Goal: Communication & Community: Connect with others

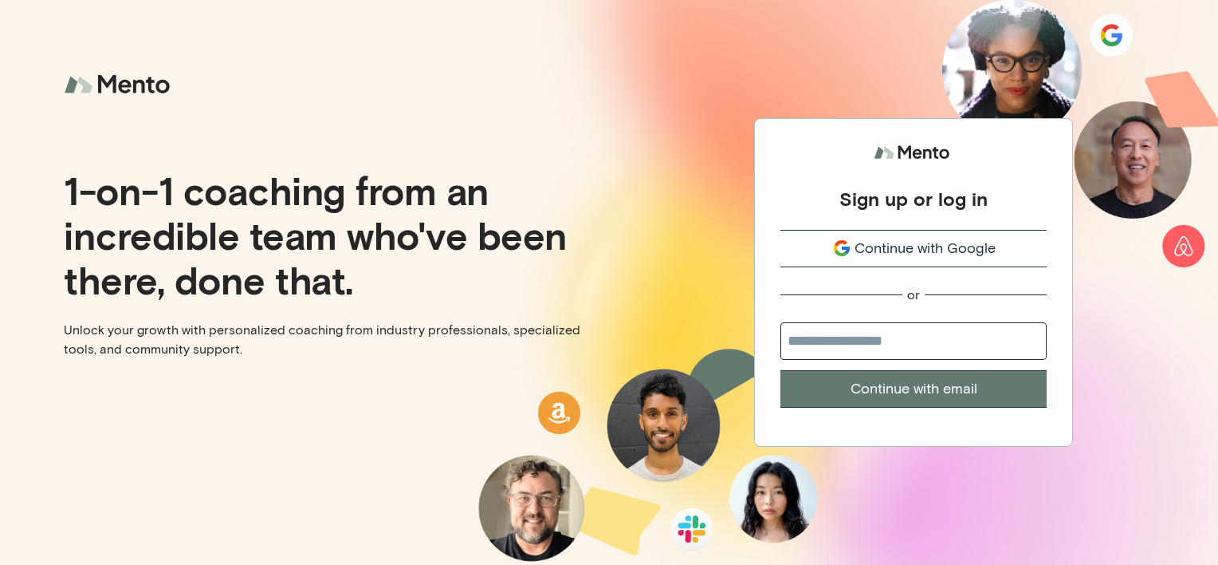
click at [846, 245] on icon "submit" at bounding box center [841, 247] width 19 height 19
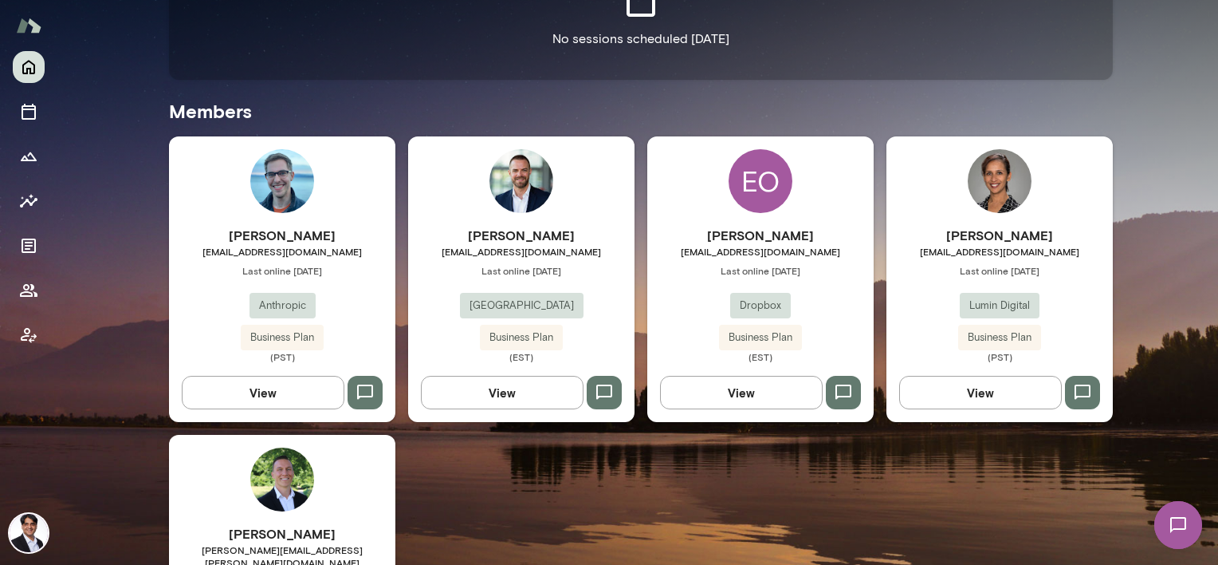
scroll to position [159, 0]
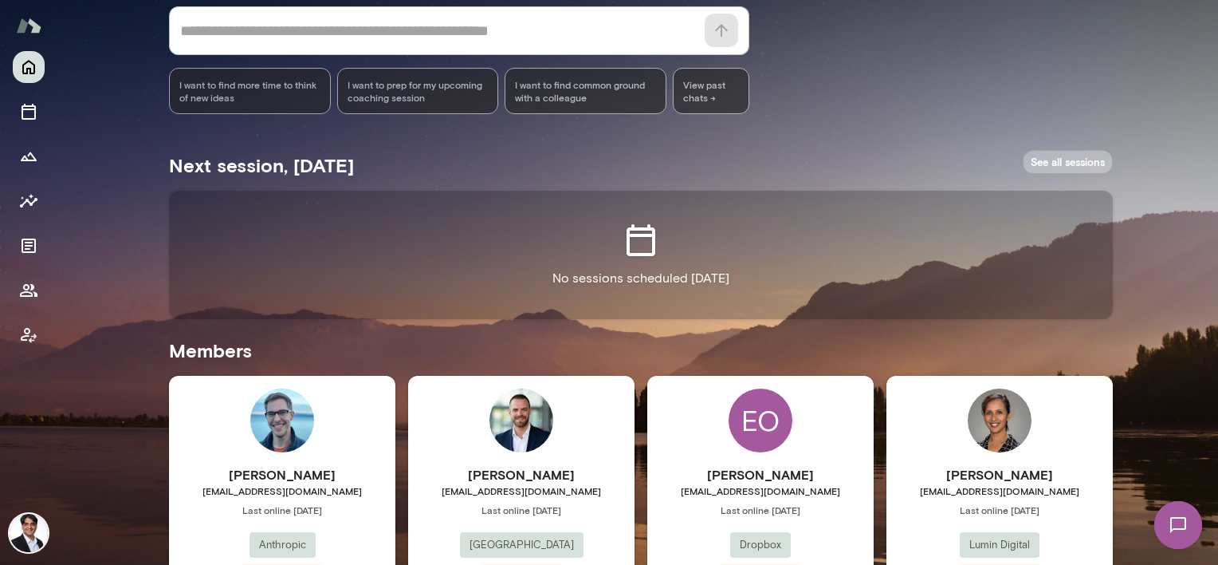
click at [1049, 158] on link "See all sessions" at bounding box center [1068, 162] width 90 height 25
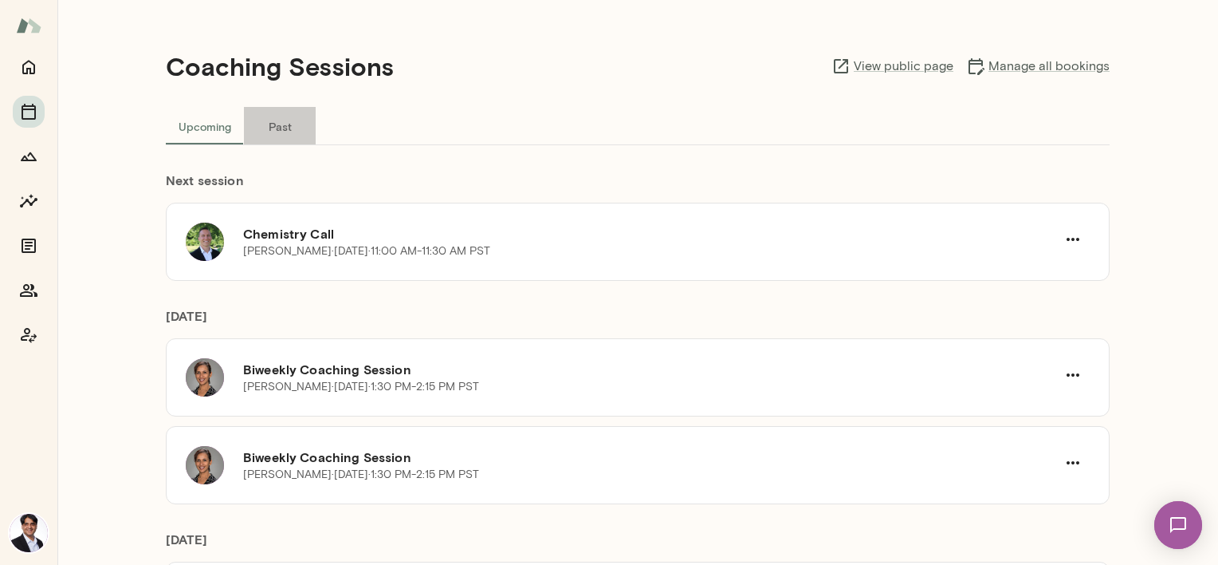
click at [266, 128] on button "Past" at bounding box center [280, 126] width 72 height 38
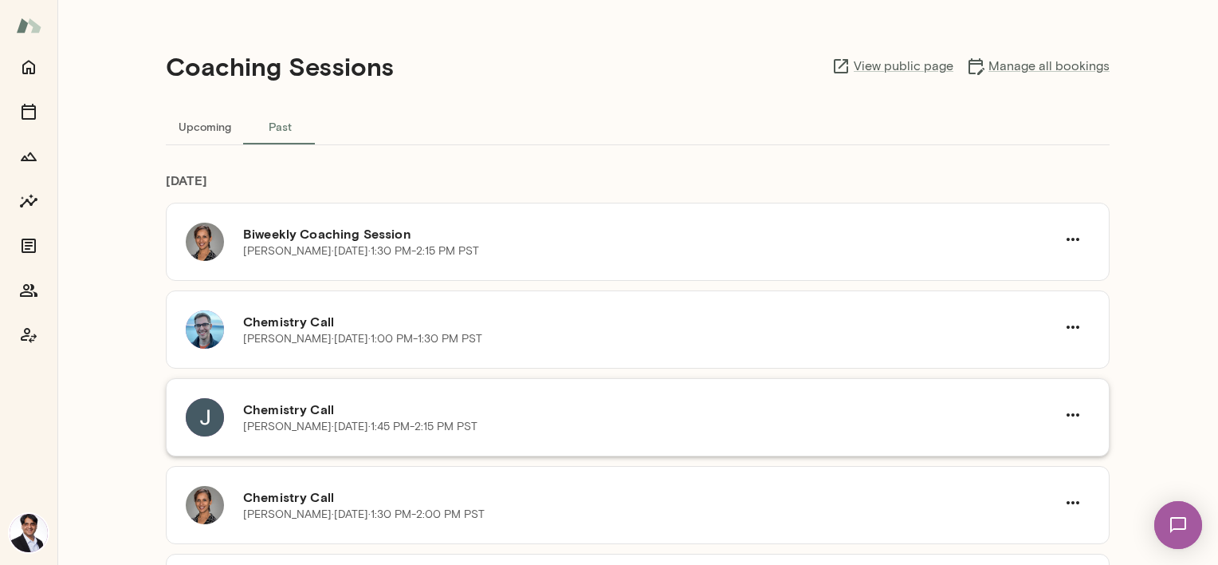
click at [365, 413] on h6 "Chemistry Call" at bounding box center [649, 408] width 813 height 19
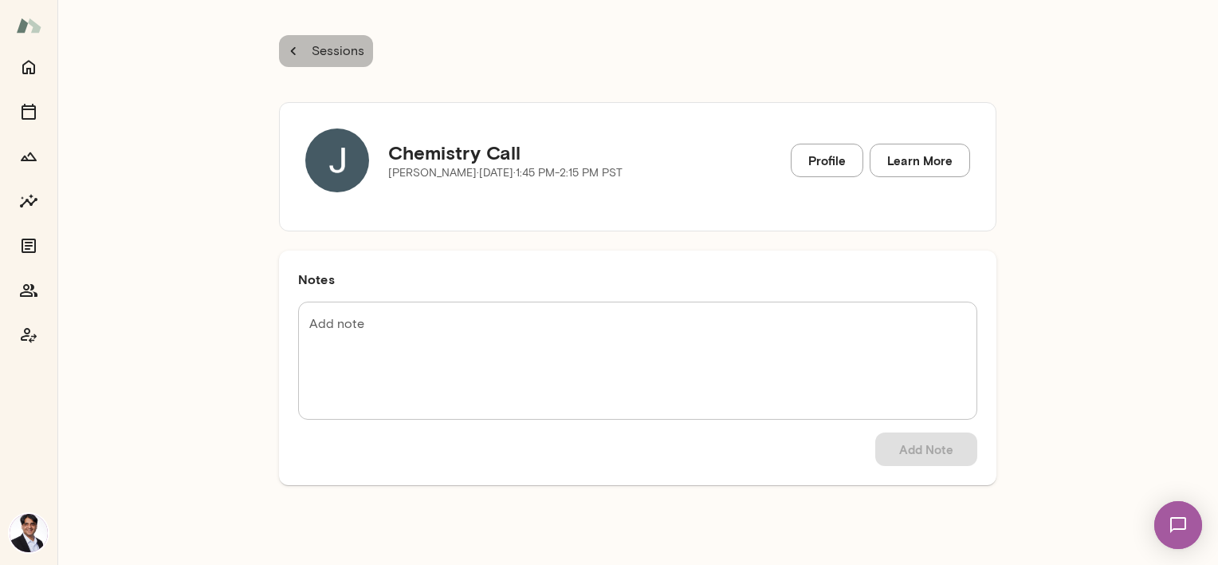
click at [321, 53] on p "Sessions" at bounding box center [337, 50] width 56 height 19
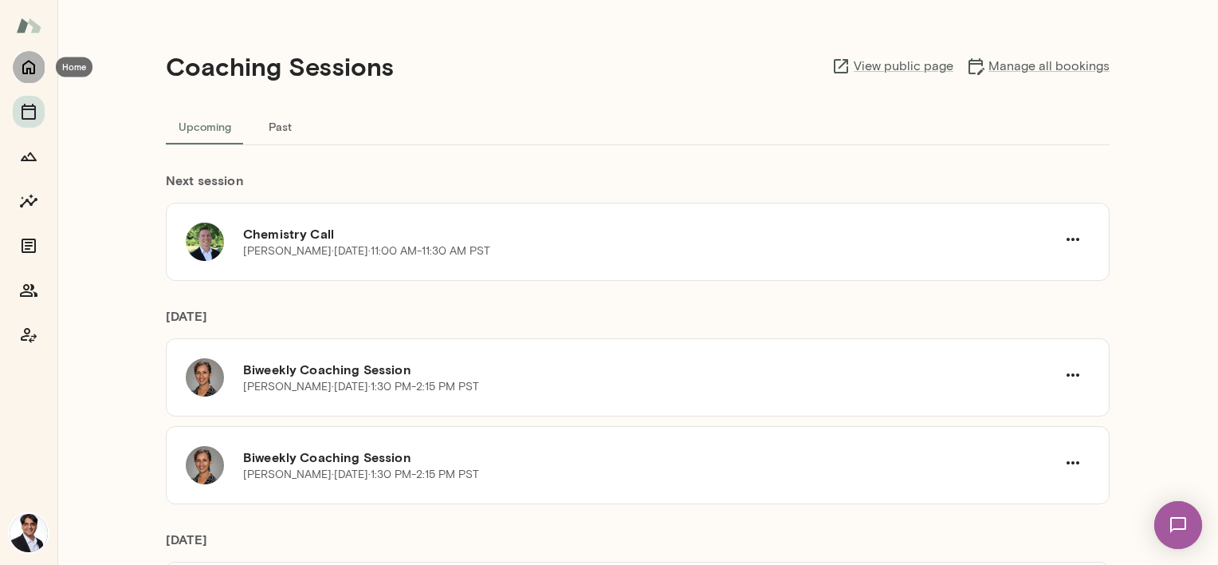
click at [24, 72] on icon "Home" at bounding box center [28, 66] width 19 height 19
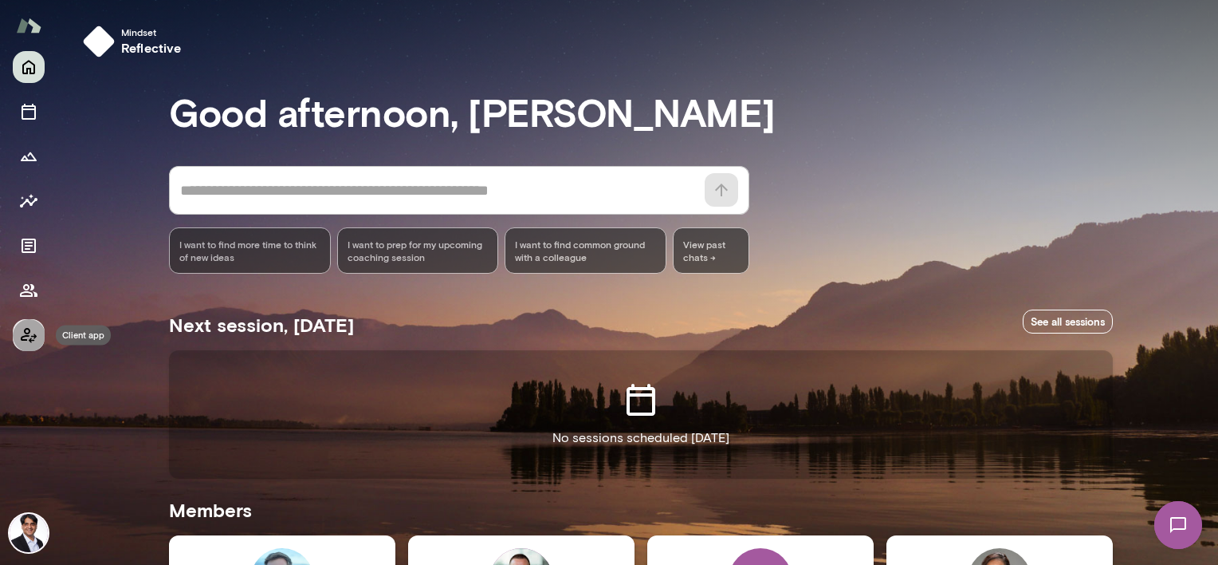
click at [30, 340] on icon "Client app" at bounding box center [29, 335] width 16 height 15
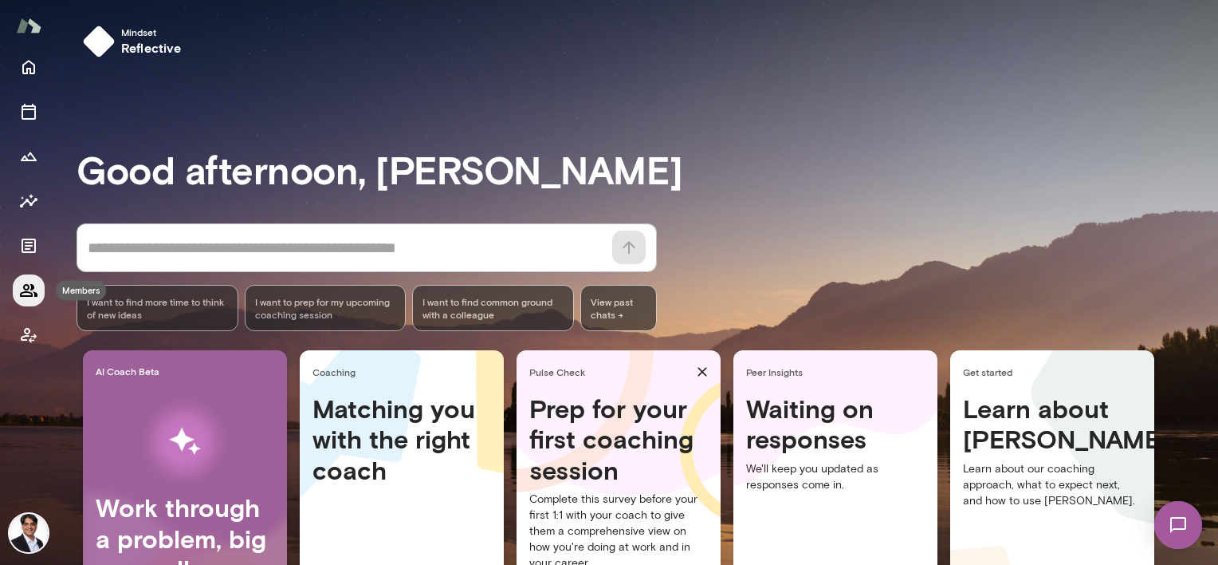
click at [21, 296] on icon "Members" at bounding box center [29, 290] width 18 height 13
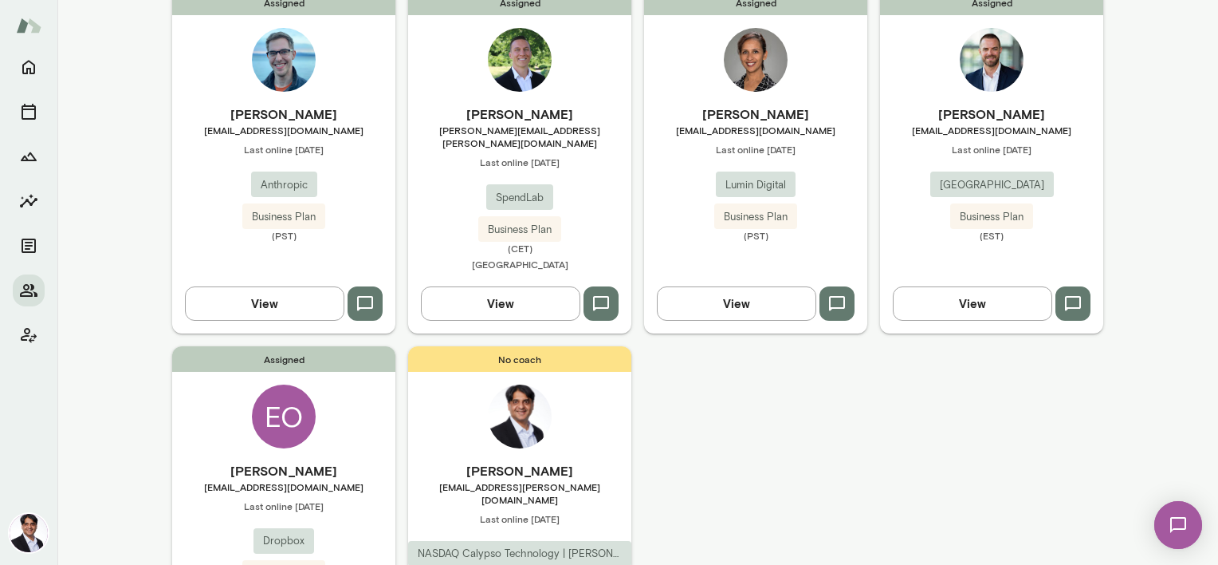
scroll to position [72, 0]
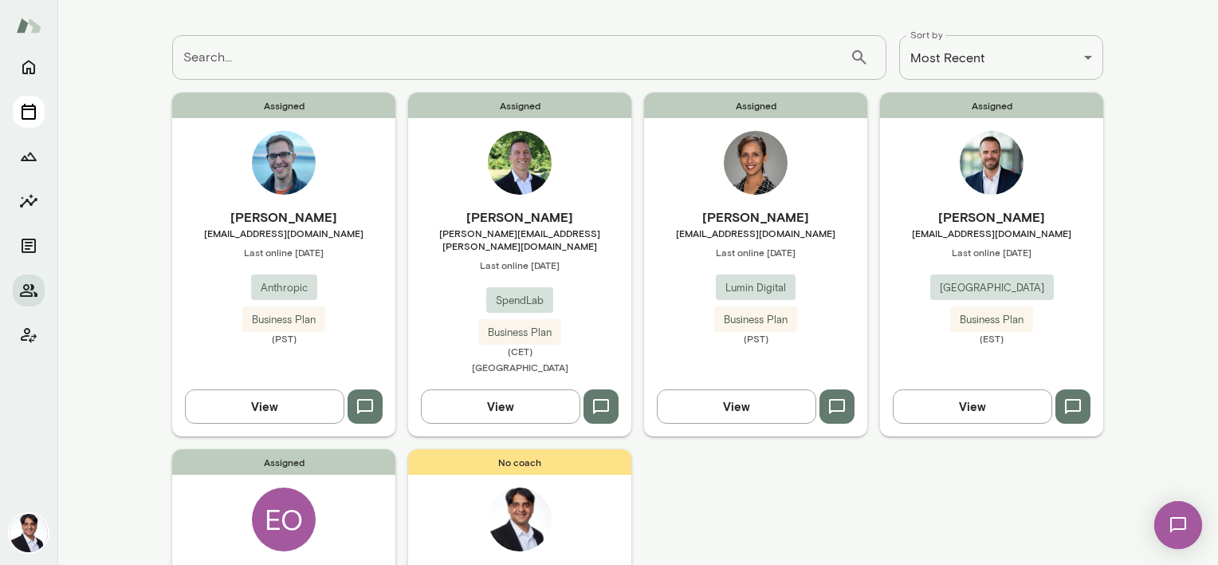
click at [35, 118] on icon "Sessions" at bounding box center [29, 112] width 14 height 16
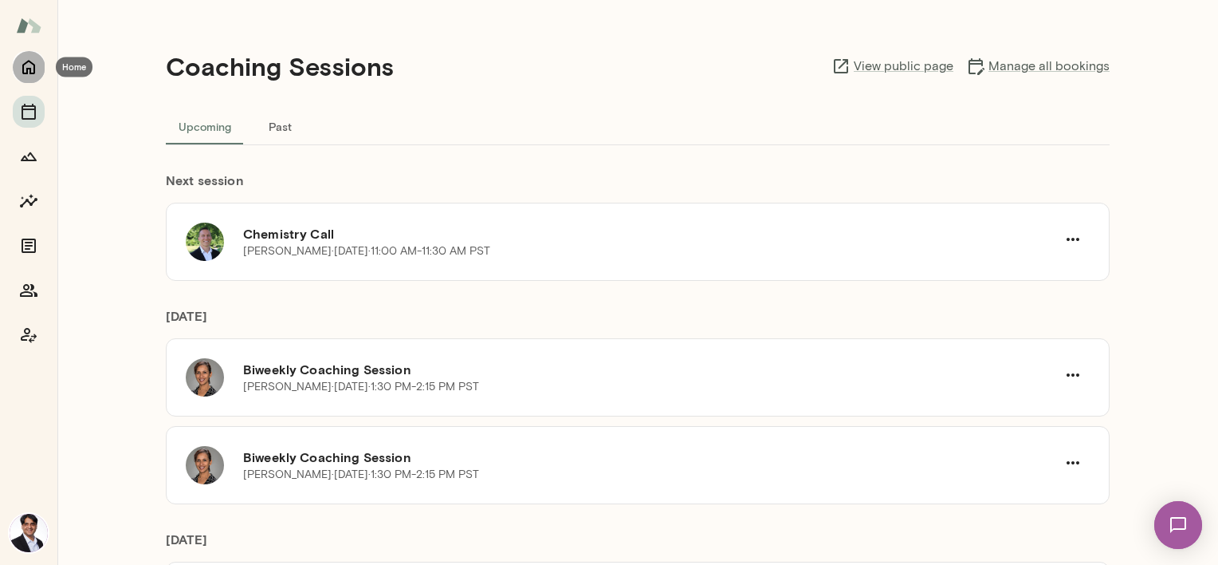
click at [32, 68] on icon "Home" at bounding box center [28, 66] width 19 height 19
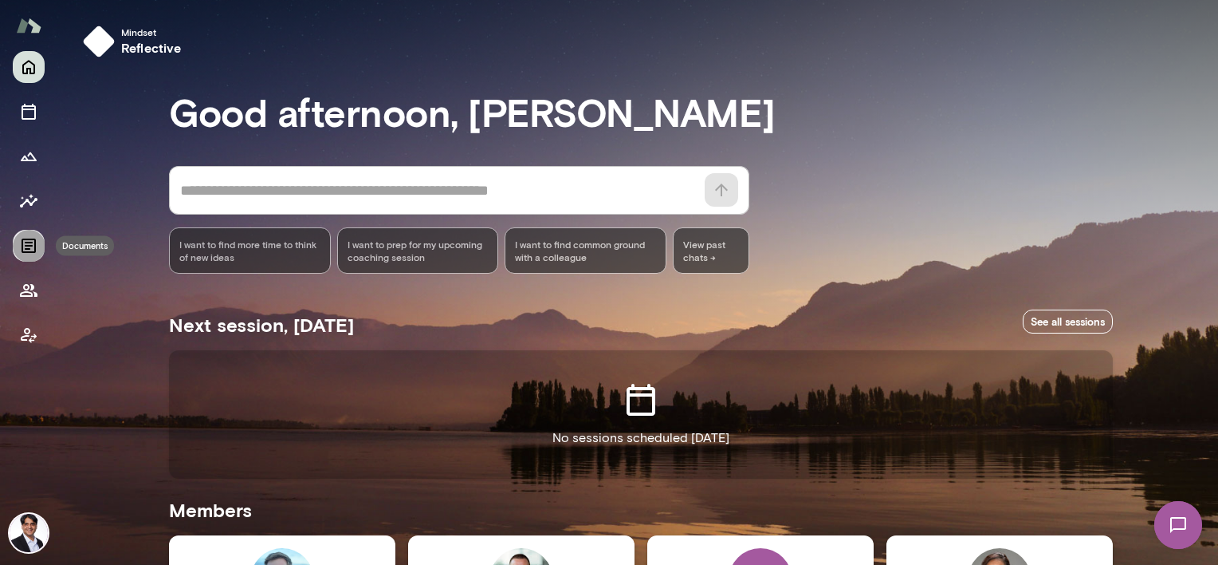
click at [30, 254] on icon "Documents" at bounding box center [28, 245] width 19 height 19
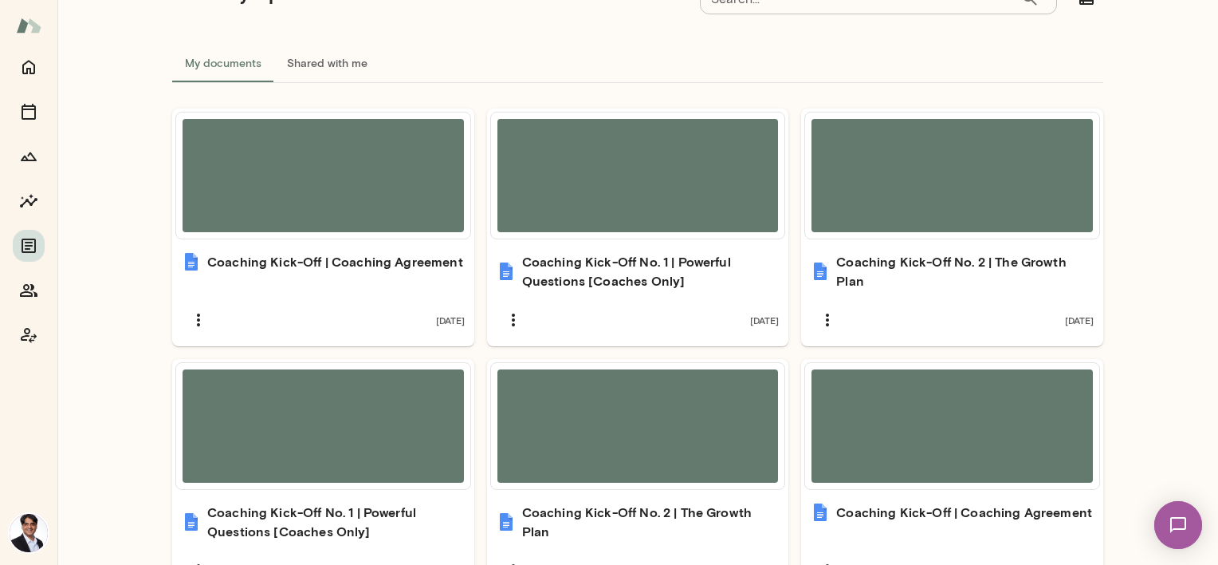
scroll to position [80, 0]
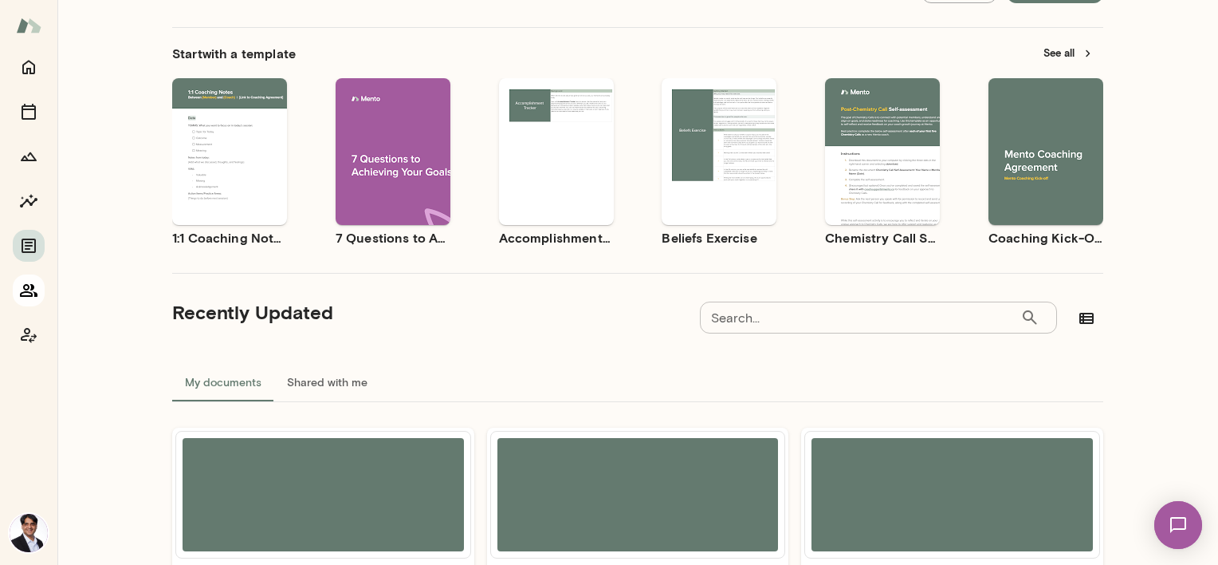
click at [30, 296] on icon "Members" at bounding box center [29, 290] width 18 height 13
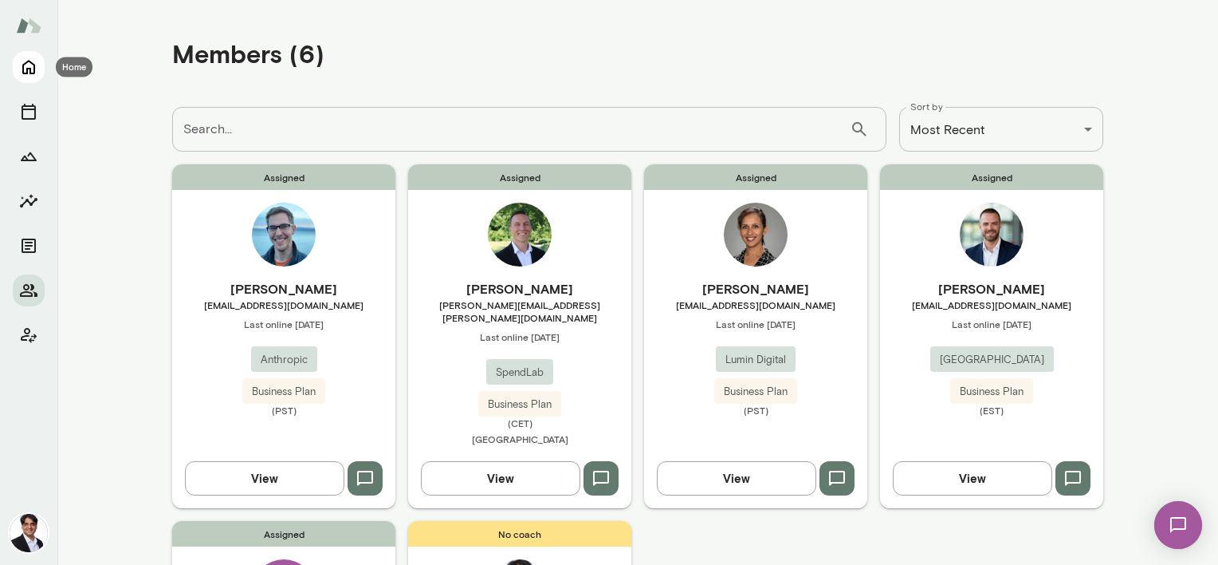
click at [31, 64] on icon "Home" at bounding box center [28, 66] width 19 height 19
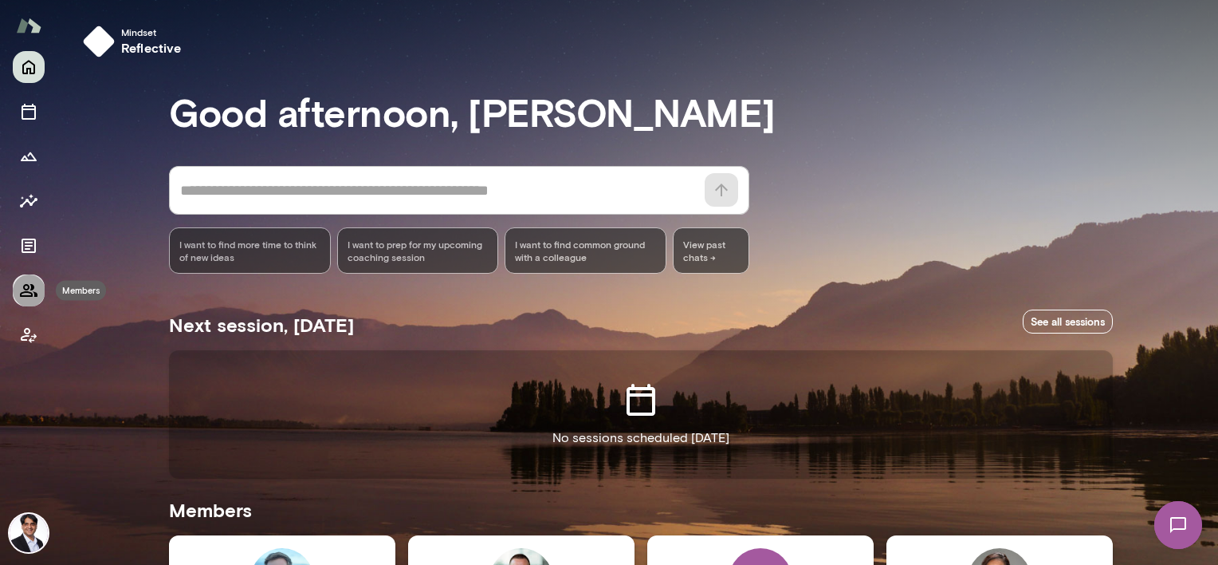
click at [27, 298] on icon "Members" at bounding box center [28, 290] width 19 height 19
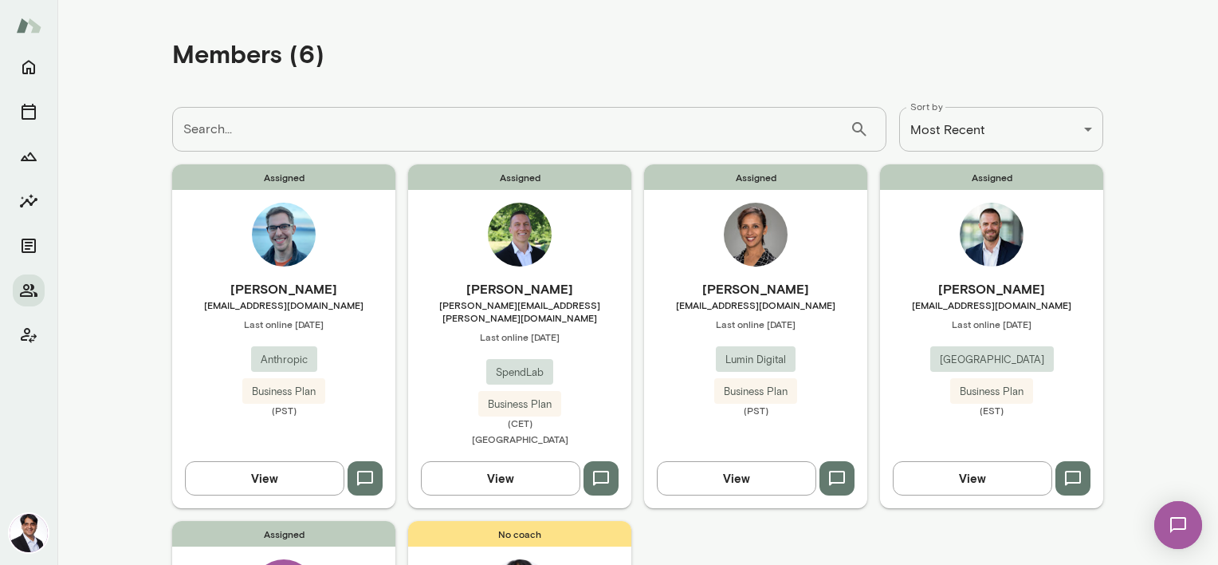
click at [216, 298] on h6 "[PERSON_NAME]" at bounding box center [283, 288] width 223 height 19
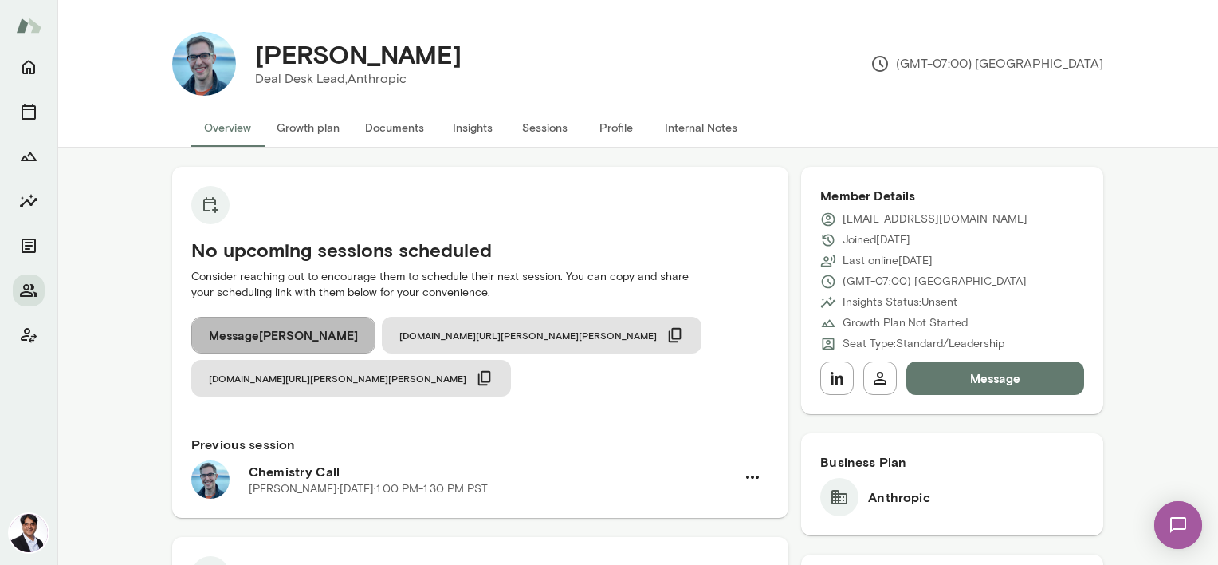
click at [282, 335] on button "Message [PERSON_NAME]" at bounding box center [283, 335] width 184 height 37
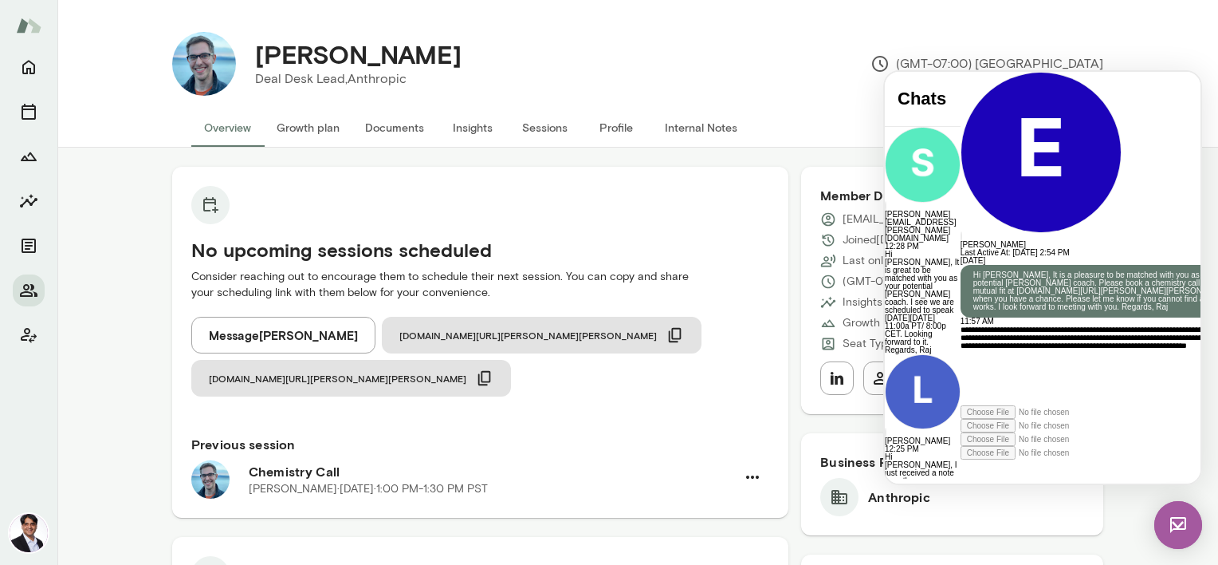
scroll to position [13, 0]
click at [961, 405] on div "**********" at bounding box center [1105, 365] width 289 height 80
click at [1022, 405] on div "**********" at bounding box center [1105, 365] width 289 height 80
click at [961, 405] on div "**********" at bounding box center [1105, 365] width 289 height 80
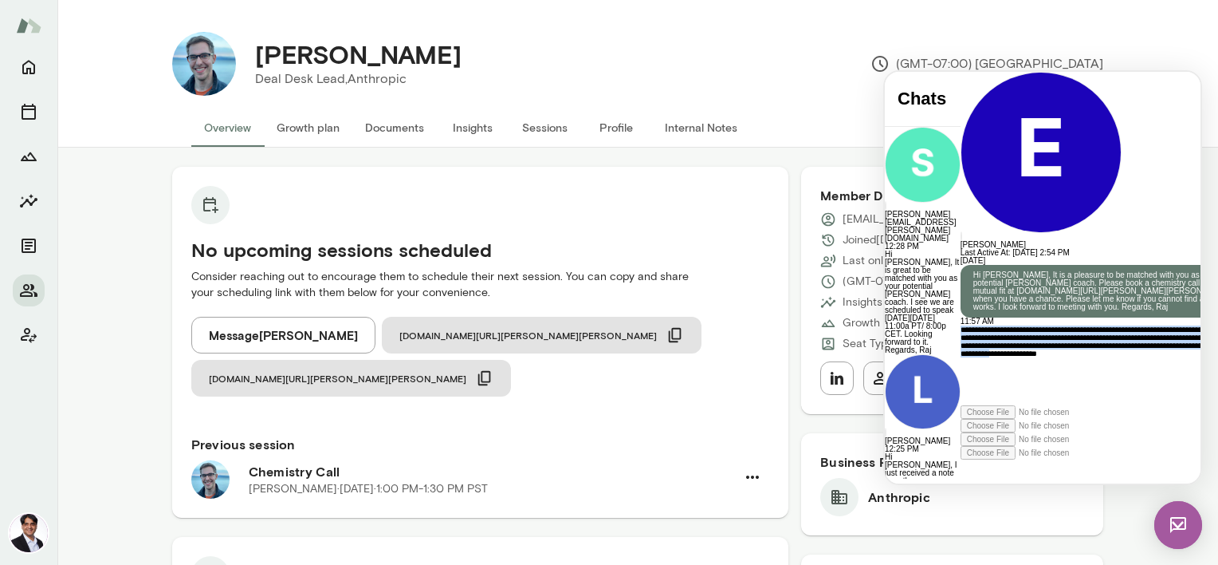
scroll to position [0, 0]
drag, startPoint x: 1092, startPoint y: 418, endPoint x: 834, endPoint y: 338, distance: 270.4
click at [885, 338] on html "Chats [PERSON_NAME][EMAIL_ADDRESS][PERSON_NAME][DOMAIN_NAME] 12:28 PM Hi [PERSO…" at bounding box center [1043, 277] width 316 height 411
click at [965, 405] on div "**********" at bounding box center [1105, 365] width 289 height 80
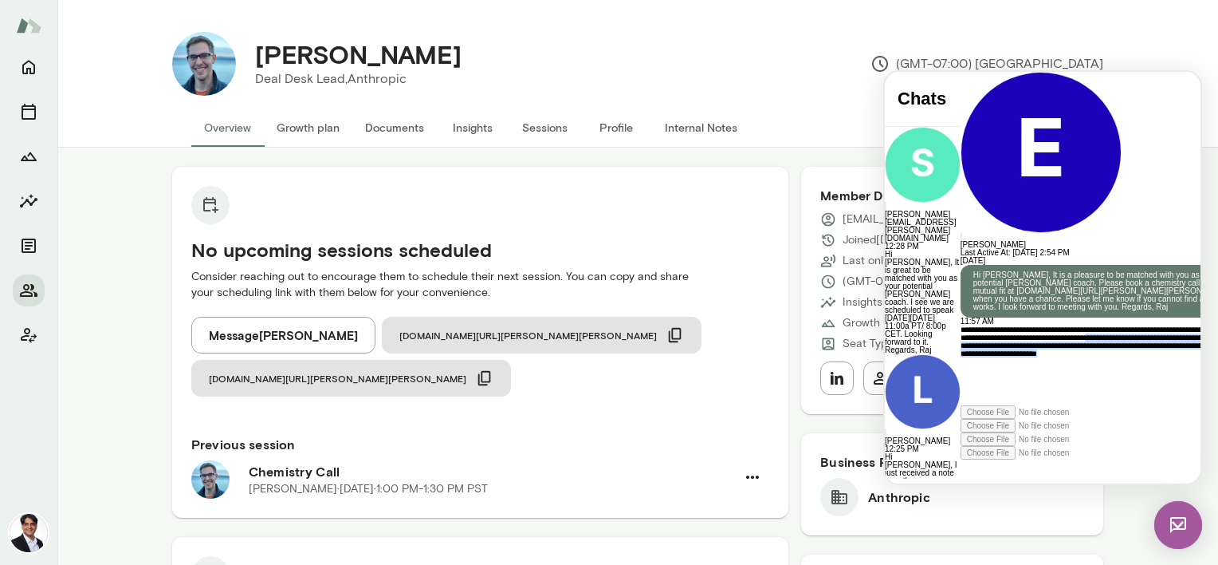
scroll to position [0, 0]
drag, startPoint x: 971, startPoint y: 423, endPoint x: 1708, endPoint y: 375, distance: 738.3
click at [885, 297] on html "Chats [PERSON_NAME][EMAIL_ADDRESS][PERSON_NAME][DOMAIN_NAME] 12:28 PM Hi [PERSO…" at bounding box center [1043, 277] width 316 height 411
click at [1065, 400] on div "**********" at bounding box center [1105, 365] width 289 height 80
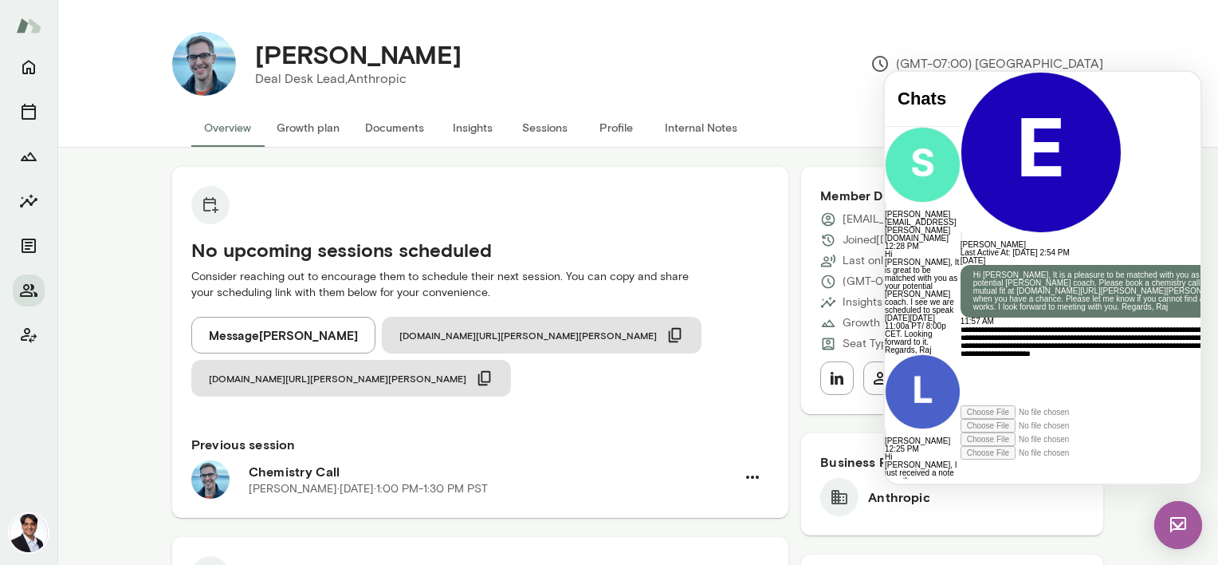
click at [961, 405] on div "**********" at bounding box center [1105, 365] width 289 height 80
drag, startPoint x: 967, startPoint y: 429, endPoint x: 848, endPoint y: 308, distance: 169.7
click at [885, 308] on html "Chats [PERSON_NAME][EMAIL_ADDRESS][PERSON_NAME][DOMAIN_NAME] 12:28 PM Hi [PERSO…" at bounding box center [1043, 277] width 316 height 411
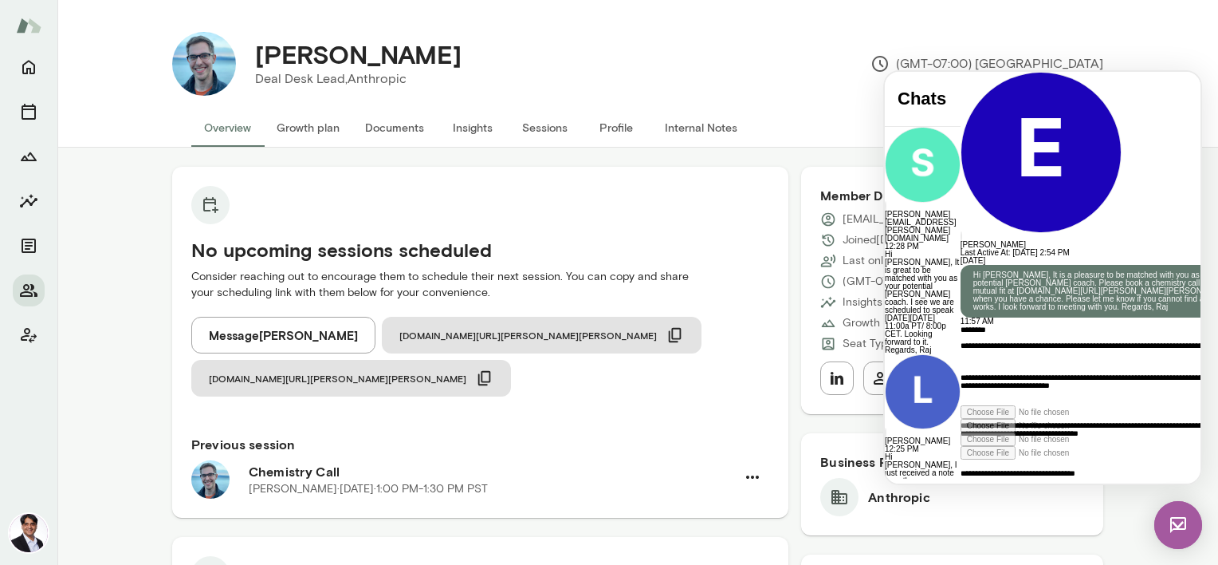
click at [1039, 373] on p "**********" at bounding box center [1089, 357] width 257 height 32
click at [961, 459] on icon at bounding box center [961, 459] width 0 height 0
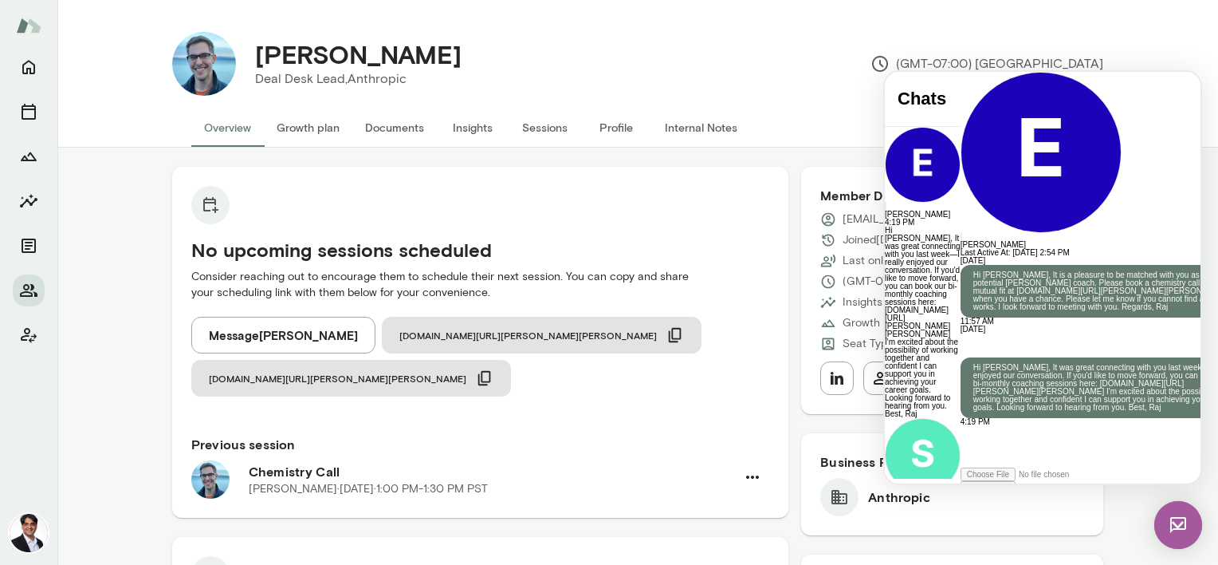
scroll to position [163, 0]
click at [970, 347] on button "button" at bounding box center [966, 348] width 10 height 2
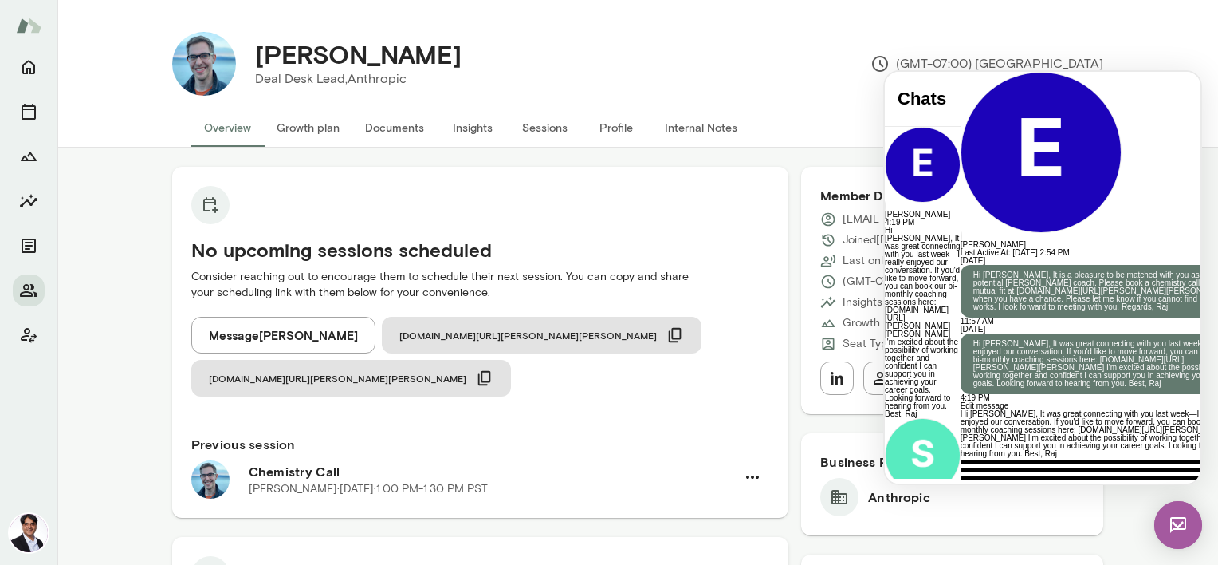
click at [962, 257] on div "[DATE] Hi [PERSON_NAME], It is a pleasure to be matched with you as your potent…" at bounding box center [1105, 329] width 289 height 145
click at [961, 410] on span at bounding box center [961, 410] width 0 height 0
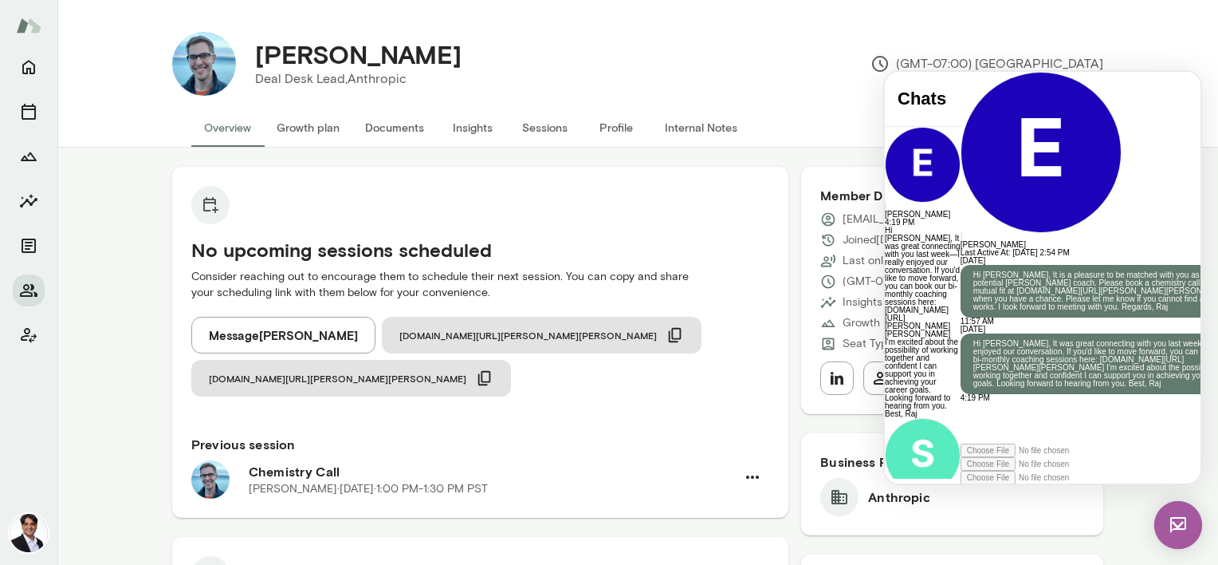
scroll to position [84, 0]
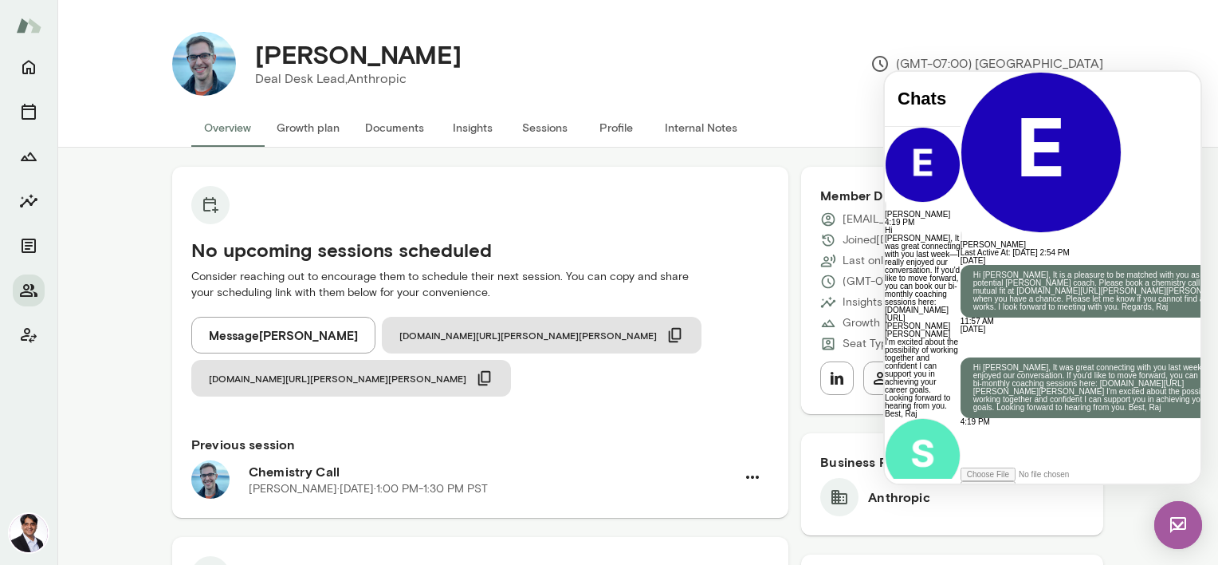
click at [970, 347] on button "button" at bounding box center [966, 348] width 10 height 2
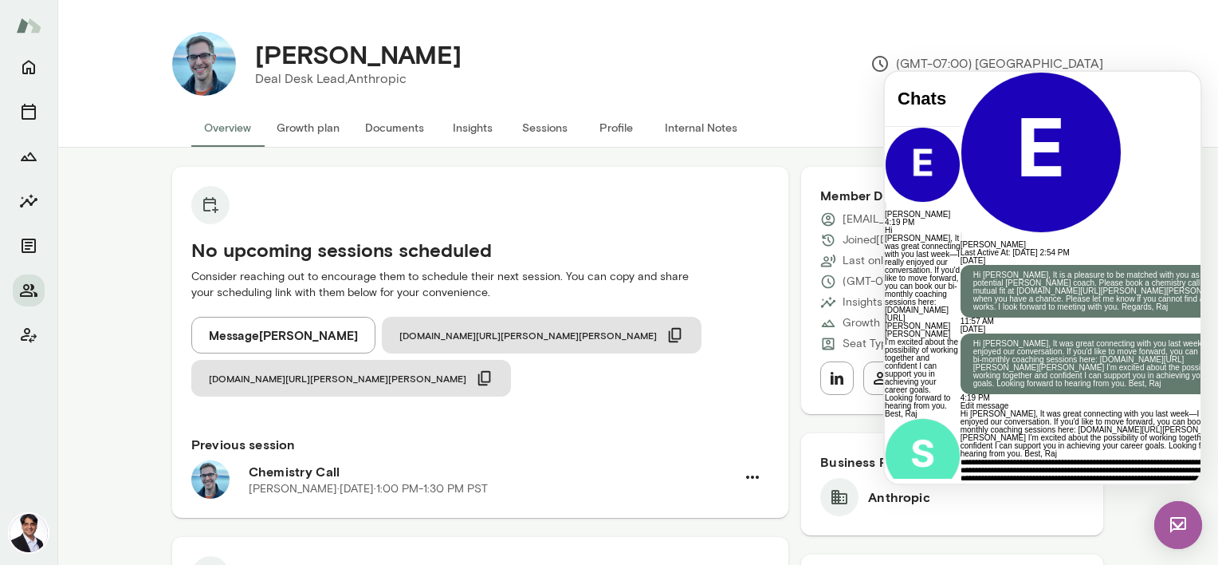
click at [1159, 458] on div "**********" at bounding box center [1105, 498] width 289 height 80
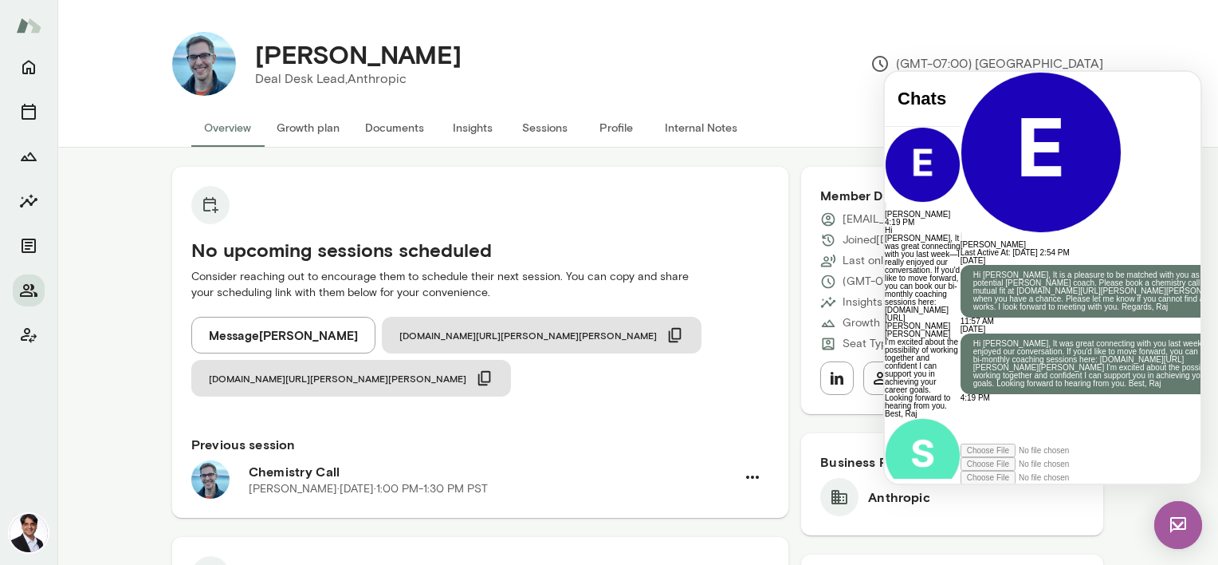
scroll to position [0, 0]
click at [524, 65] on div "[PERSON_NAME] Deal Desk Lead, Anthropic (GMT-07:00) [GEOGRAPHIC_DATA]" at bounding box center [670, 64] width 868 height 64
click at [907, 38] on div "[PERSON_NAME] Deal Desk Lead, Anthropic (GMT-07:00) [GEOGRAPHIC_DATA]" at bounding box center [670, 64] width 868 height 64
click at [961, 77] on div "[PERSON_NAME] Last Active At: [DATE] 2:54 PM" at bounding box center [1105, 164] width 289 height 185
click at [307, 123] on button "Growth plan" at bounding box center [308, 127] width 89 height 38
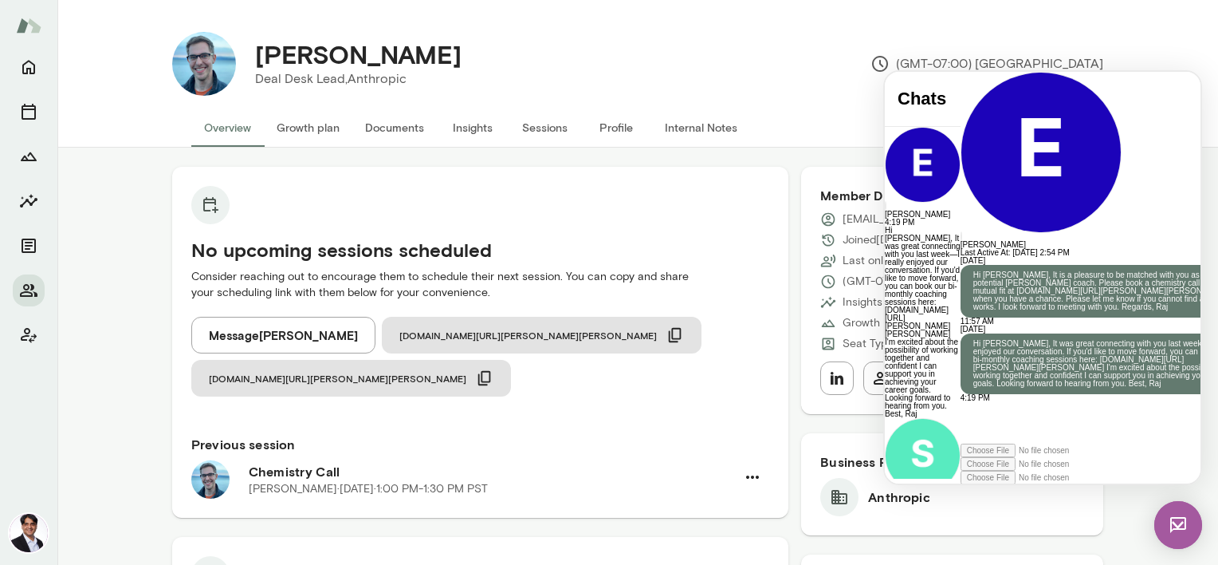
click at [1012, 35] on div "[PERSON_NAME] Deal Desk Lead, Anthropic (GMT-07:00) [GEOGRAPHIC_DATA]" at bounding box center [670, 64] width 868 height 64
click at [545, 128] on button "Sessions" at bounding box center [545, 127] width 72 height 38
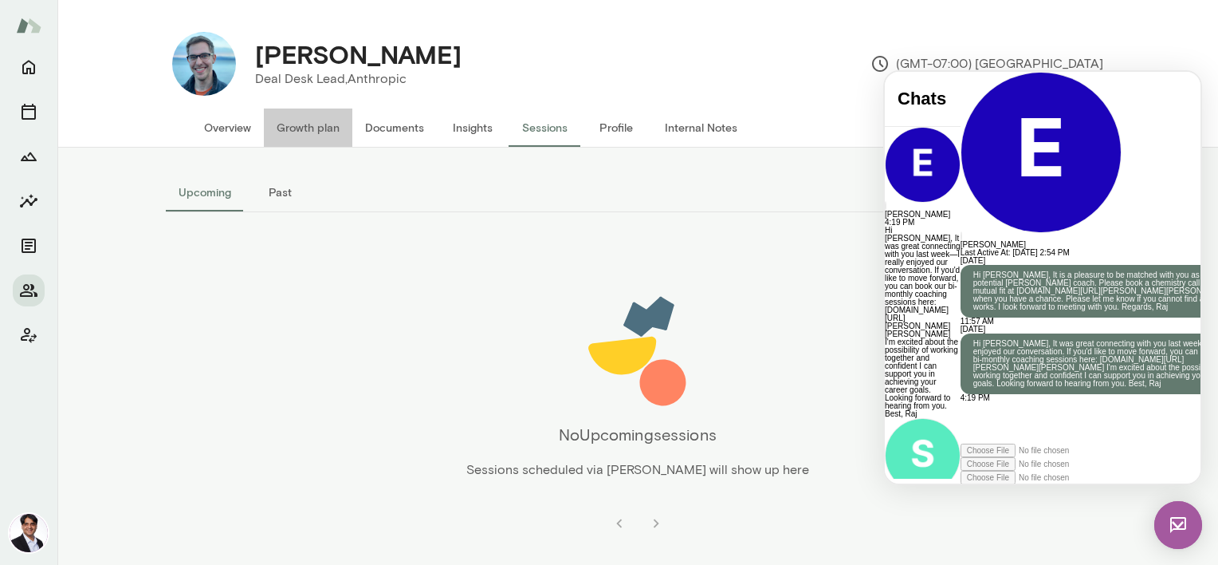
click at [338, 128] on button "Growth plan" at bounding box center [308, 127] width 89 height 38
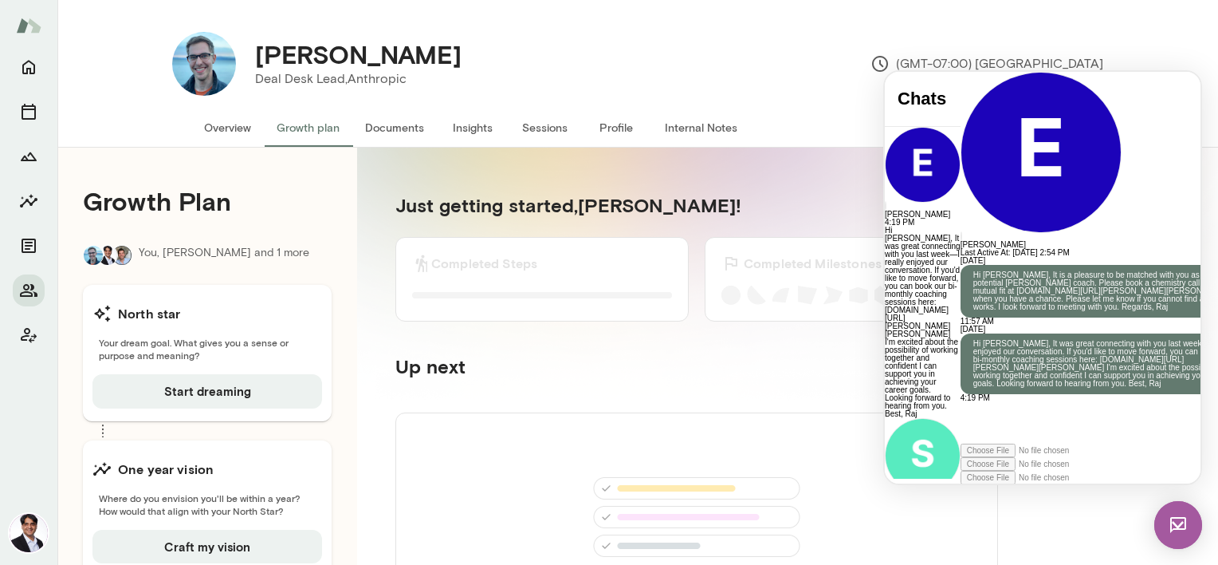
click at [384, 485] on section "Just getting started, [PERSON_NAME] ! Completed Steps 0 of 0 Steps completed Co…" at bounding box center [696, 481] width 679 height 655
